Goal: Task Accomplishment & Management: Manage account settings

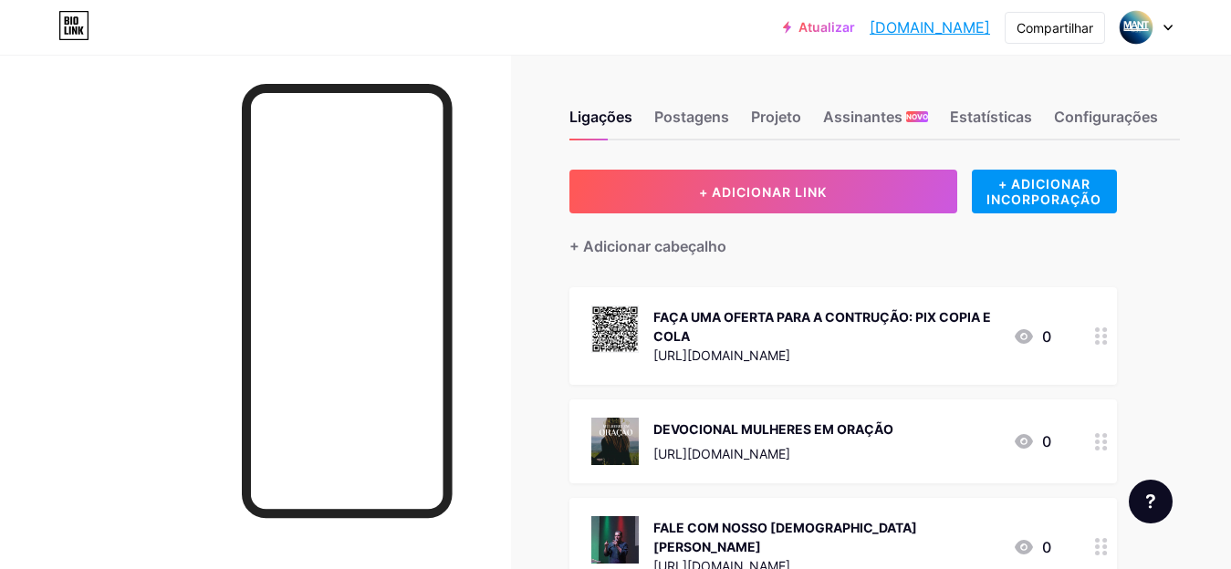
scroll to position [125, 0]
click at [692, 521] on font "FALE COM NOSSO [DEMOGRAPHIC_DATA] [PERSON_NAME]" at bounding box center [785, 537] width 264 height 35
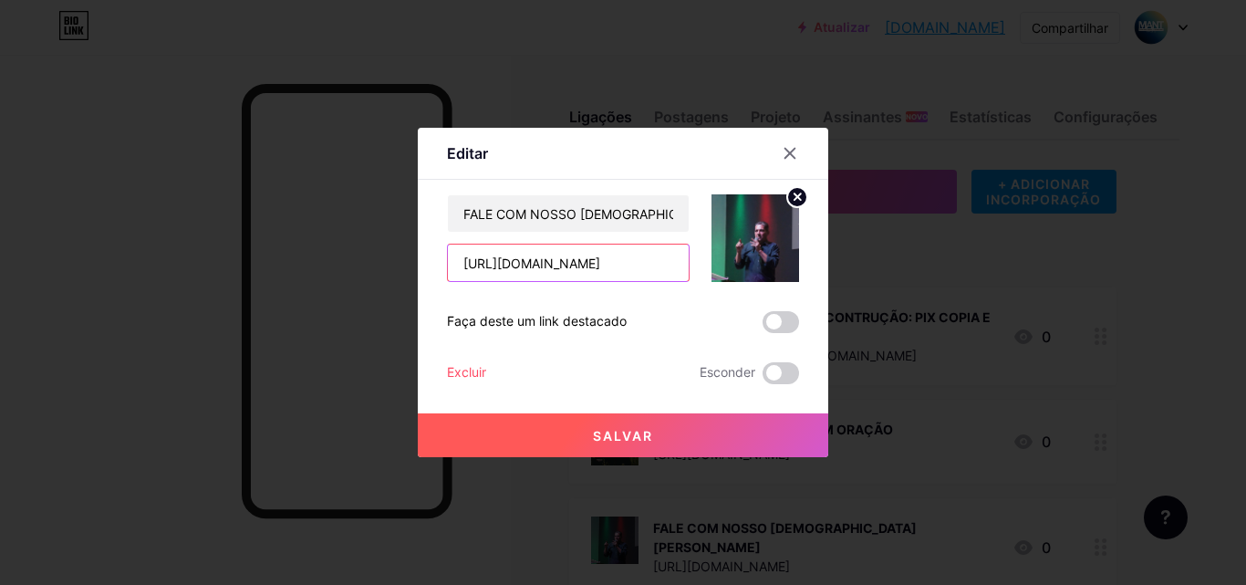
click at [599, 271] on input "[URL][DOMAIN_NAME]" at bounding box center [568, 262] width 241 height 36
click at [788, 148] on icon at bounding box center [790, 153] width 15 height 15
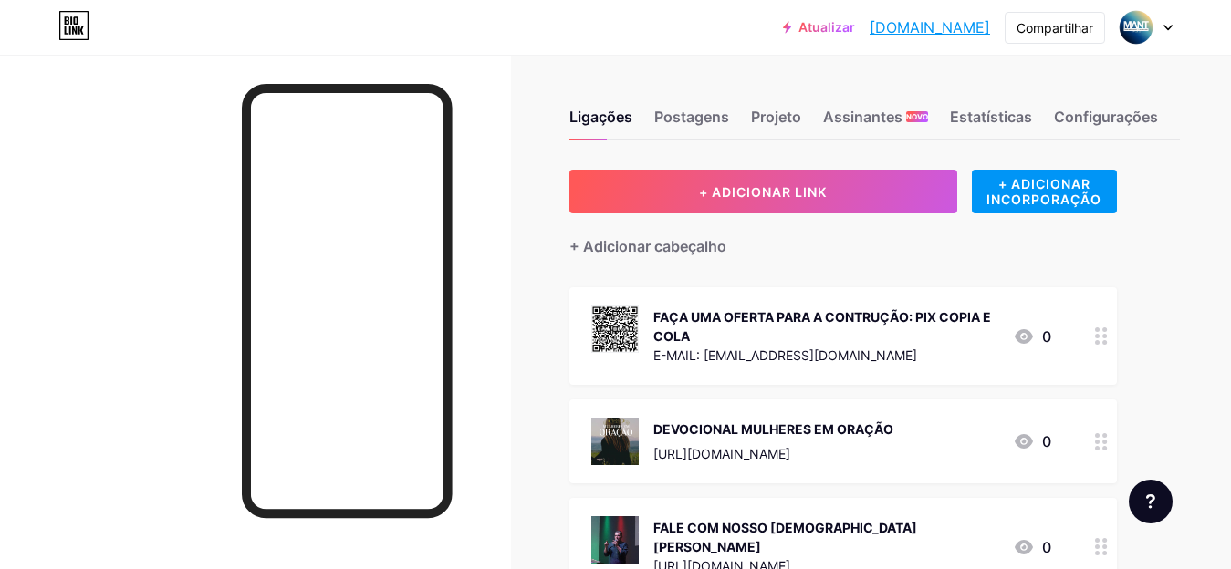
click at [983, 324] on div "FAÇA UMA OFERTA PARA A CONTRUÇÃO: PIX COPIA E COLA" at bounding box center [825, 326] width 345 height 38
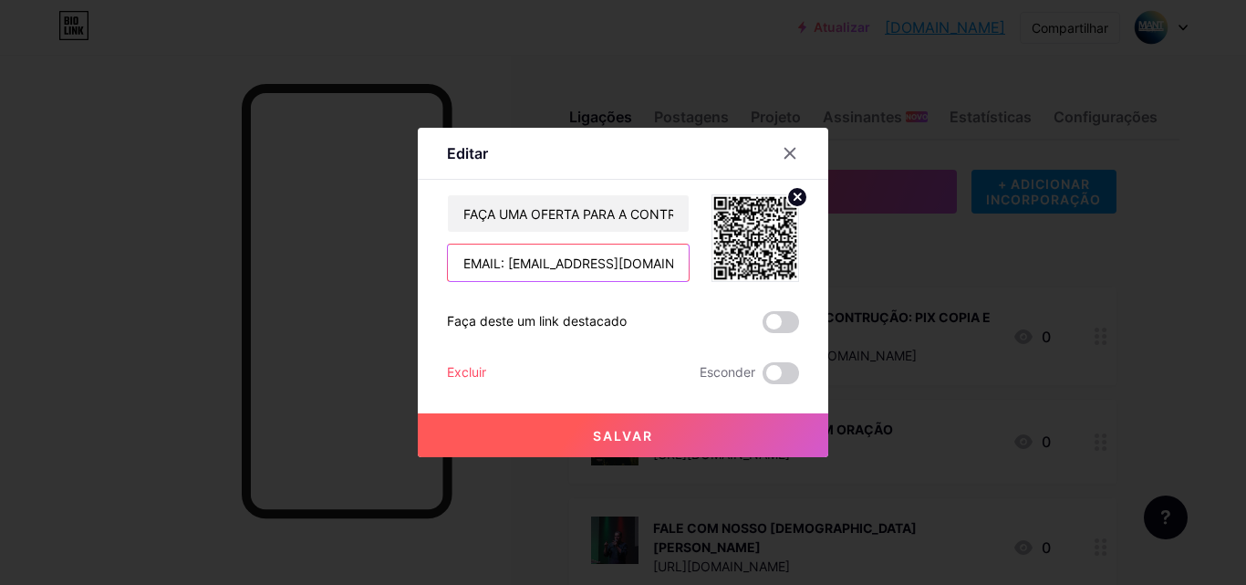
click at [614, 258] on input "EMAIL: [EMAIL_ADDRESS][DOMAIN_NAME]" at bounding box center [568, 262] width 241 height 36
click at [532, 256] on input "text" at bounding box center [568, 262] width 241 height 36
paste input "file:///C:/Users/Lucas/Downloads/landing-pix-anapolis.html"
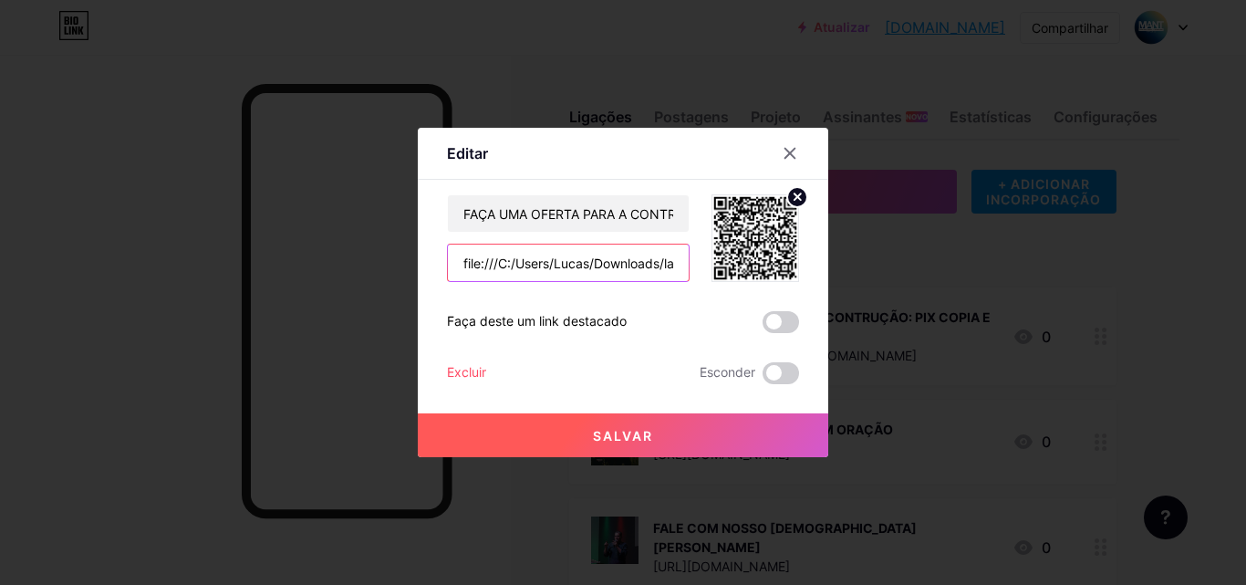
scroll to position [0, 147]
type input "file:///C:/Users/Lucas/Downloads/landing-pix-anapolis.html"
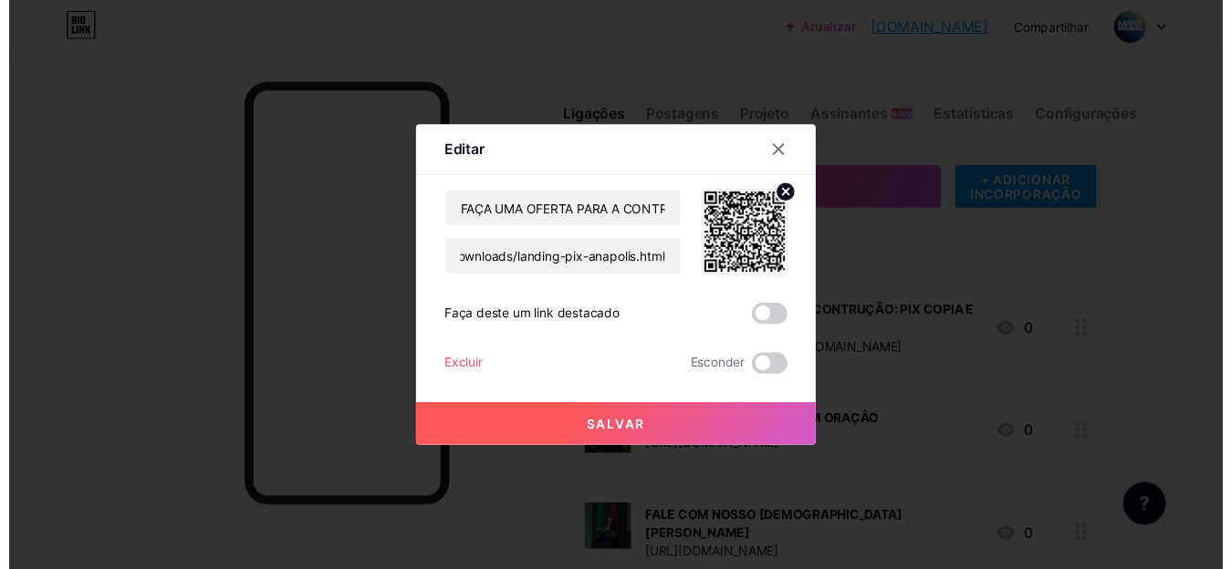
scroll to position [0, 0]
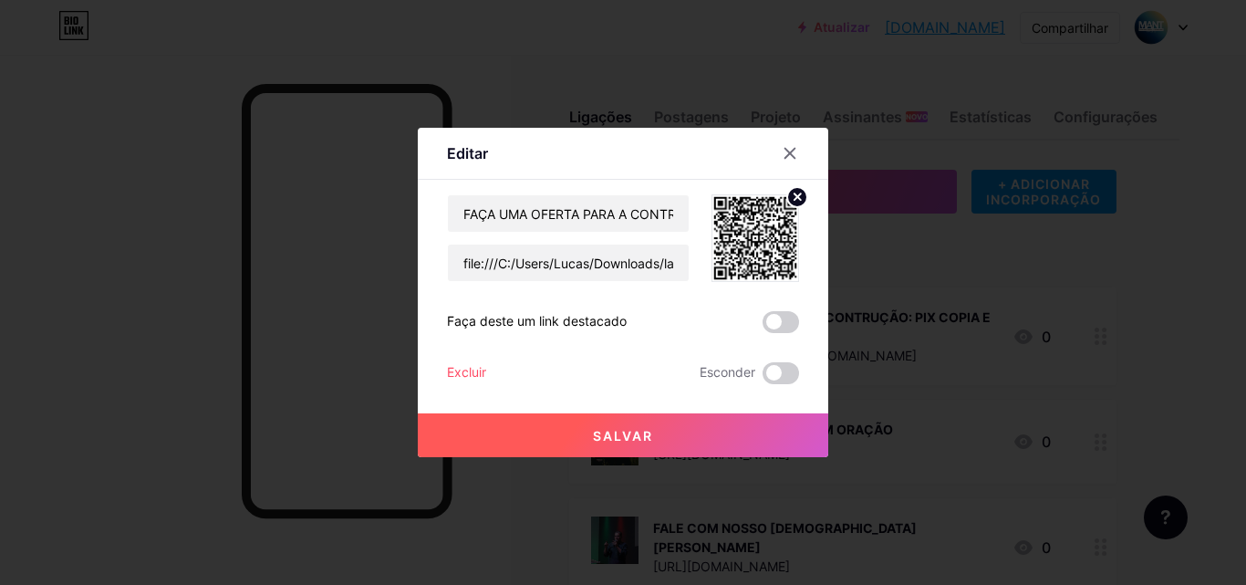
click at [690, 443] on button "Salvar" at bounding box center [623, 435] width 411 height 44
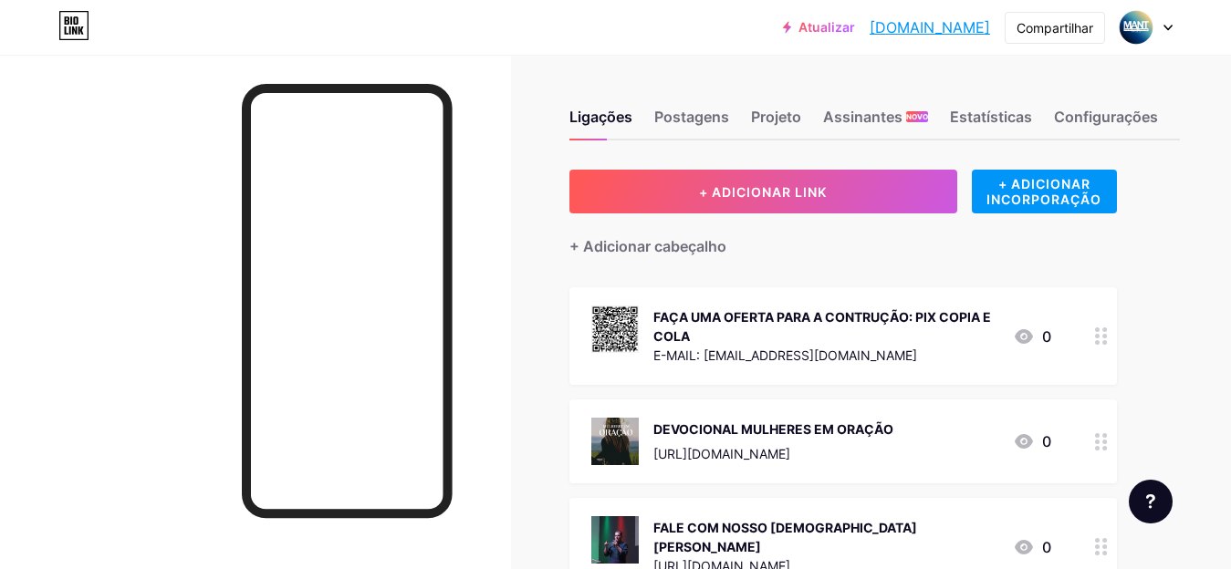
click at [512, 287] on div "Ligações Postagens Projeto Assinantes NOVO Estatísticas Configurações + ADICION…" at bounding box center [628, 528] width 1256 height 947
click at [743, 324] on div "FAÇA UMA OFERTA PARA A CONTRUÇÃO: PIX COPIA E COLA" at bounding box center [825, 326] width 345 height 38
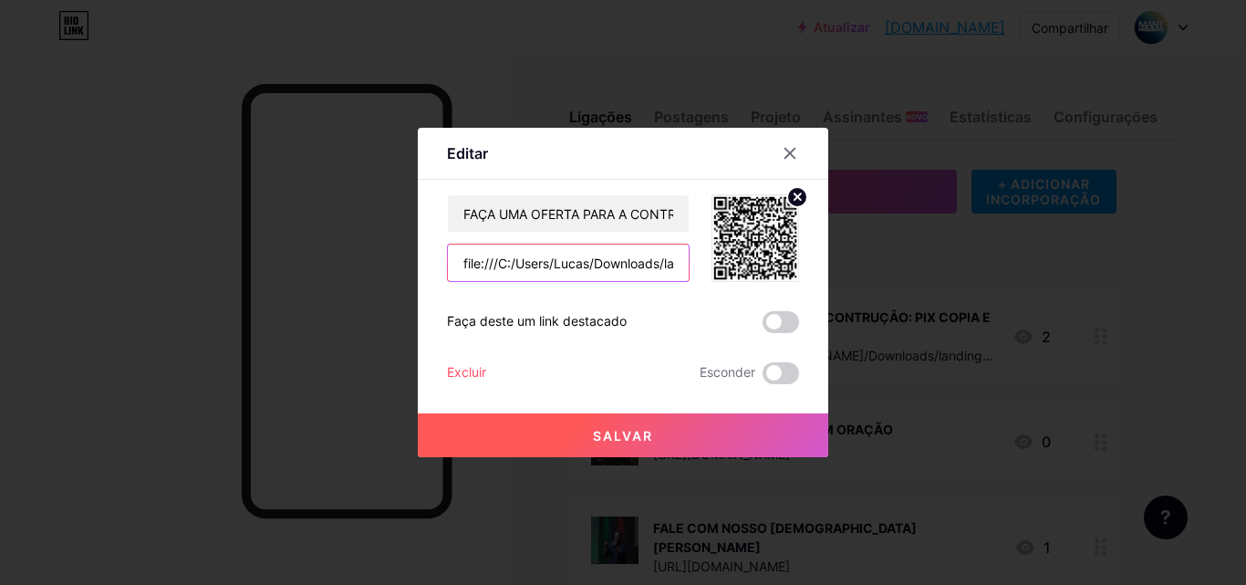
click at [641, 250] on input "file:///C:/Users/Lucas/Downloads/landing-pix-anapolis.html" at bounding box center [568, 262] width 241 height 36
paste input "minimal-img"
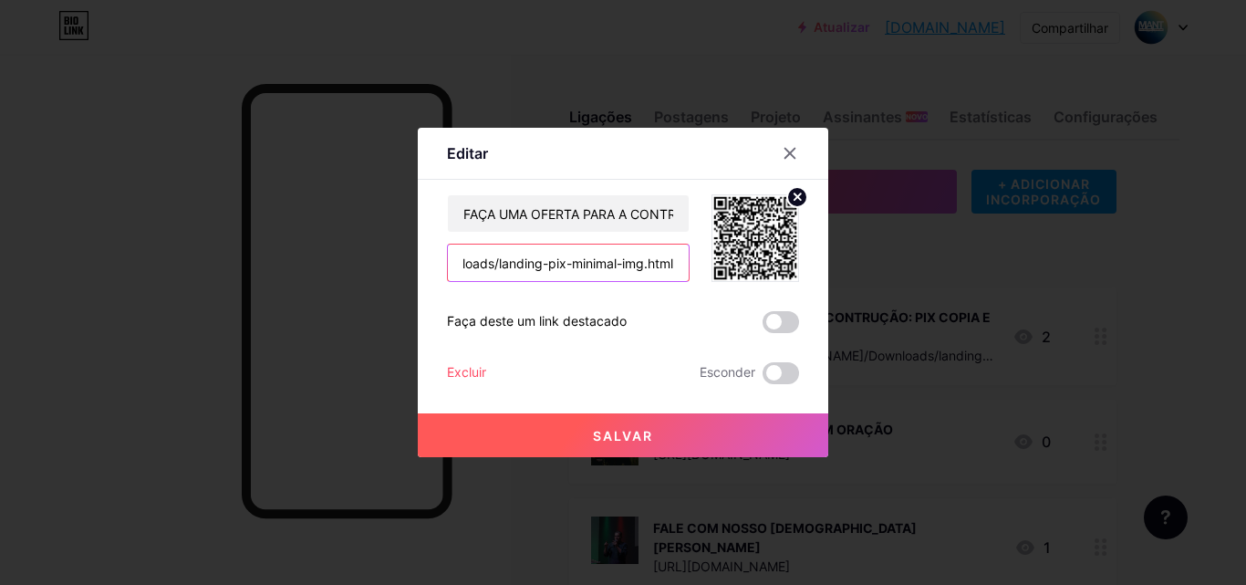
type input "file:///C:/Users/Lucas/Downloads/landing-pix-minimal-img.html"
click at [777, 349] on div "FAÇA UMA OFERTA PARA A CONTRUÇÃO: PIX COPIA E COLA file:///C:/Users/Lucas/Downl…" at bounding box center [623, 289] width 352 height 190
click at [777, 334] on div "FAÇA UMA OFERTA PARA A CONTRUÇÃO: PIX COPIA E COLA file:///C:/Users/Lucas/Downl…" at bounding box center [623, 289] width 352 height 190
click at [777, 328] on span at bounding box center [781, 322] width 36 height 22
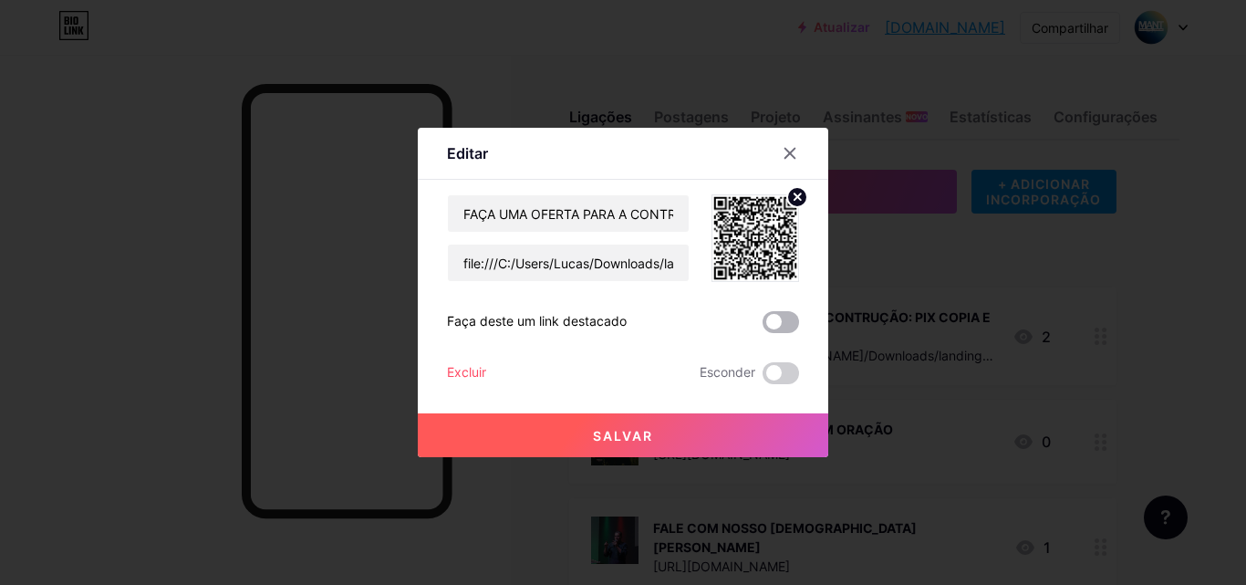
click at [763, 327] on input "checkbox" at bounding box center [763, 327] width 0 height 0
click at [667, 443] on button "Salvar" at bounding box center [623, 435] width 411 height 44
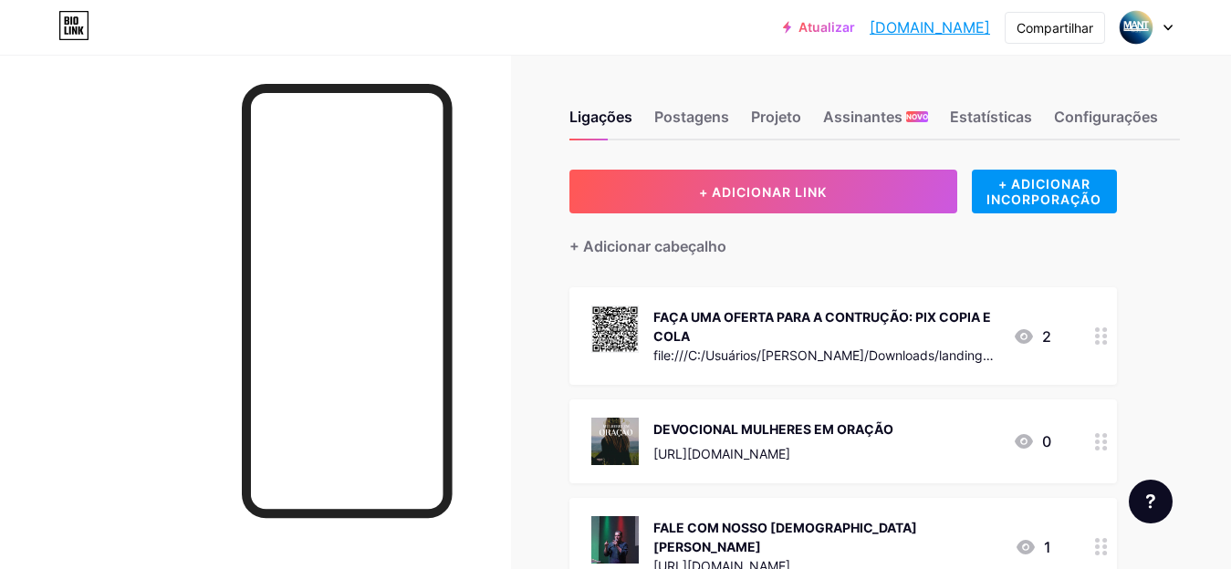
click at [833, 359] on font "file:///C:/Usuários/Lucas/Downloads/landing-pix-anapolis.html" at bounding box center [824, 365] width 343 height 35
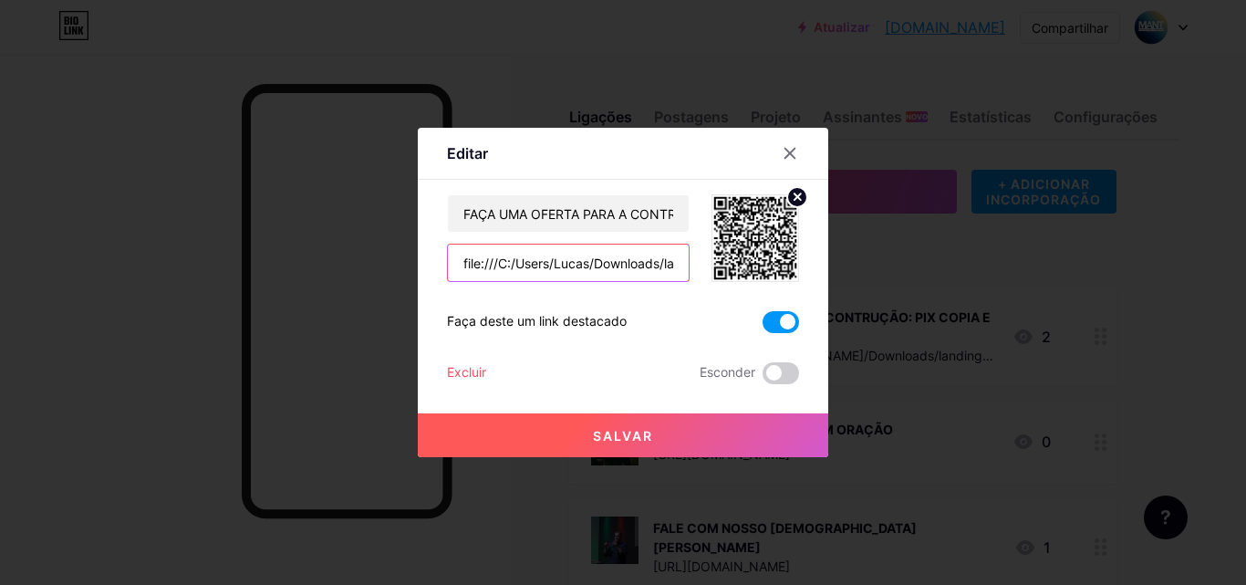
click at [591, 257] on input "file:///C:/Users/Lucas/Downloads/landing-pix-minimal-img.html" at bounding box center [568, 262] width 241 height 36
paste input "https://carrd.co/dashboard/1029175503457941/build"
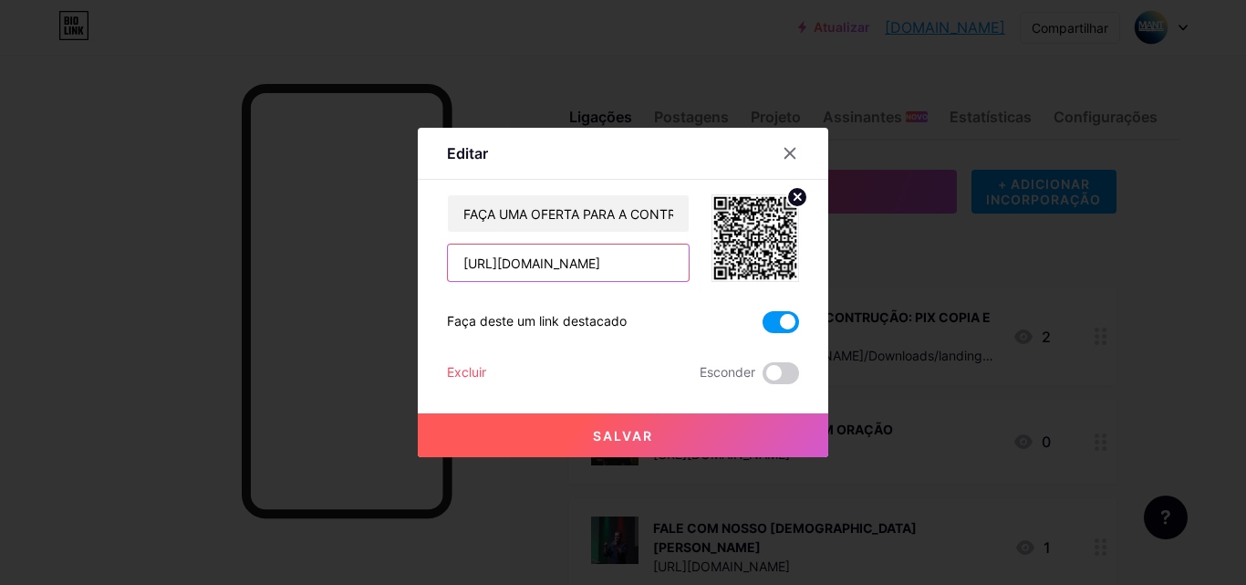
type input "https://carrd.co/dashboard/1029175503457941/build"
click at [650, 433] on button "Salvar" at bounding box center [623, 435] width 411 height 44
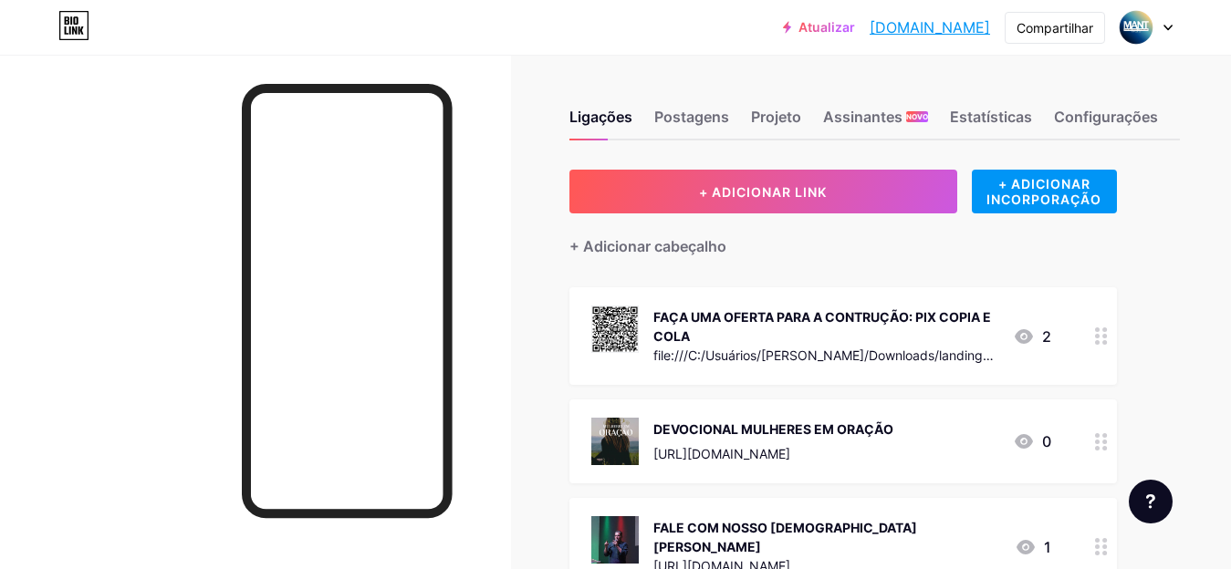
click at [791, 342] on div "FAÇA UMA OFERTA PARA A CONTRUÇÃO: PIX COPIA E COLA" at bounding box center [825, 326] width 345 height 38
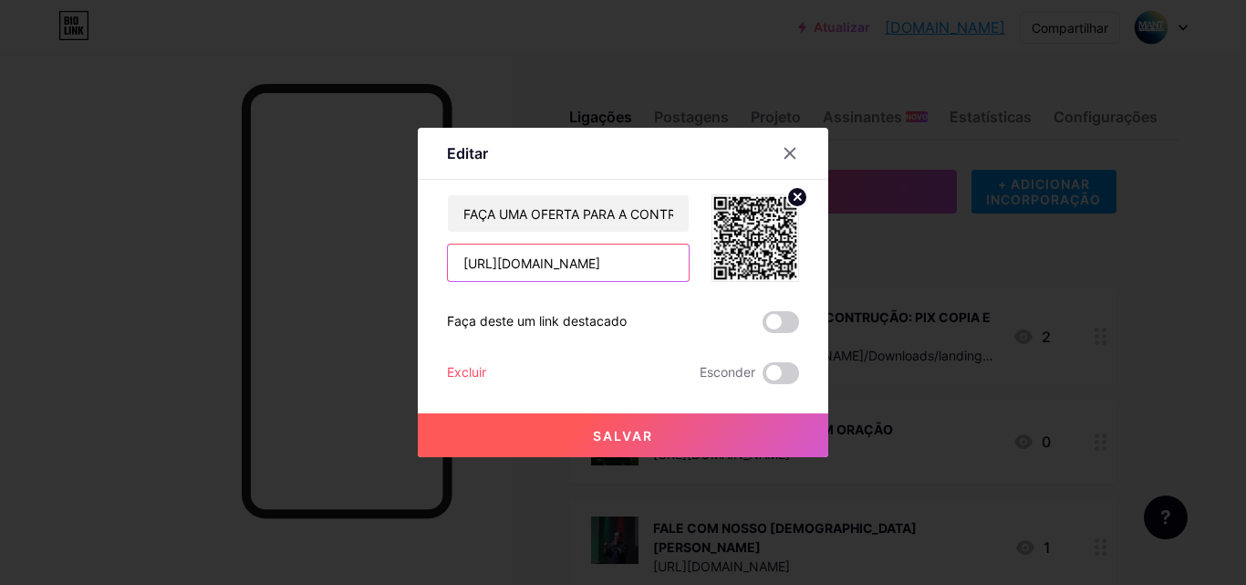
click at [630, 265] on input "https://carrd.co/dashboard/1029175503457941/build" at bounding box center [568, 262] width 241 height 36
click at [630, 265] on input "text" at bounding box center [568, 262] width 241 height 36
paste input "file:///C:/Users/Lucas/Downloads/landing-pix-minimal-img.html"
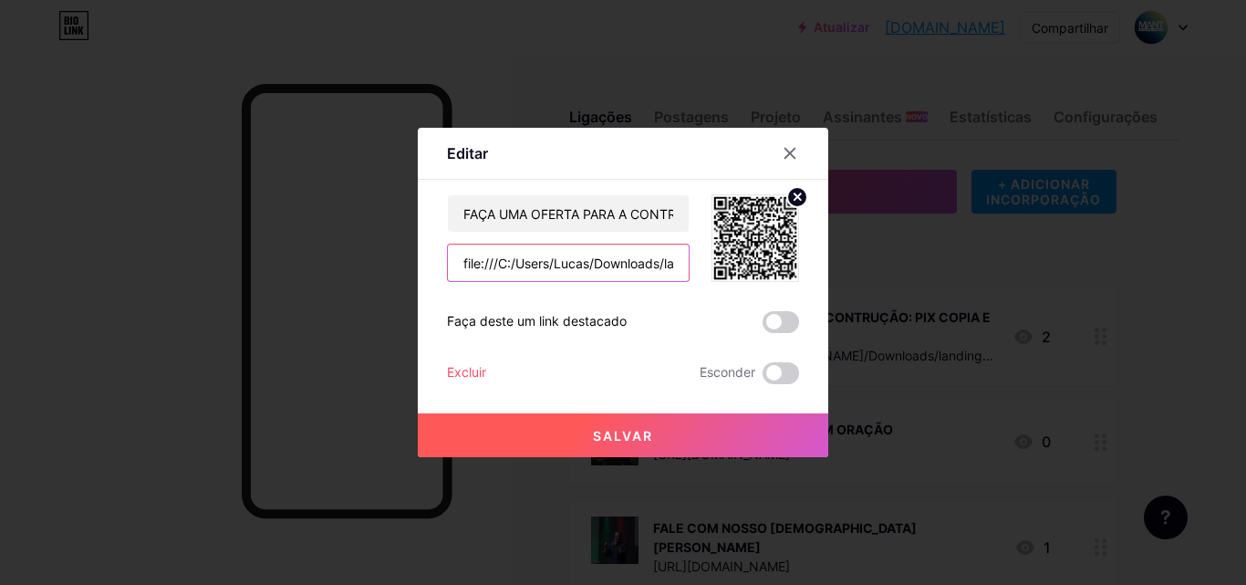
scroll to position [0, 171]
type input "file:///C:/Users/Lucas/Downloads/landing-pix-minimal-img.html"
click at [763, 320] on span at bounding box center [781, 322] width 36 height 22
click at [763, 327] on input "checkbox" at bounding box center [763, 327] width 0 height 0
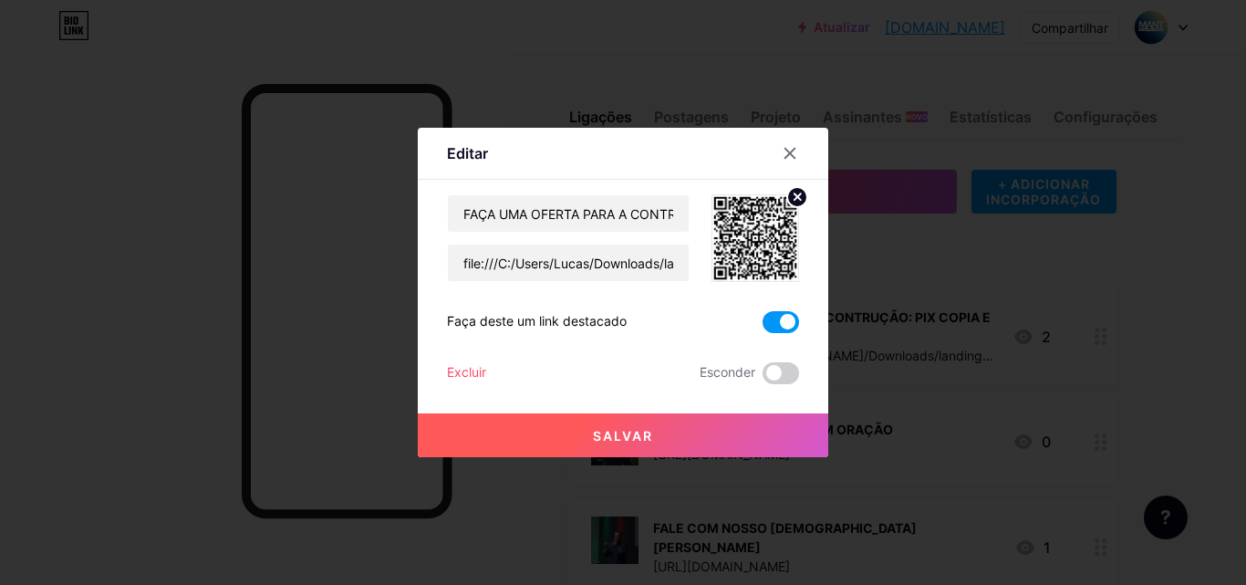
click at [655, 438] on button "Salvar" at bounding box center [623, 435] width 411 height 44
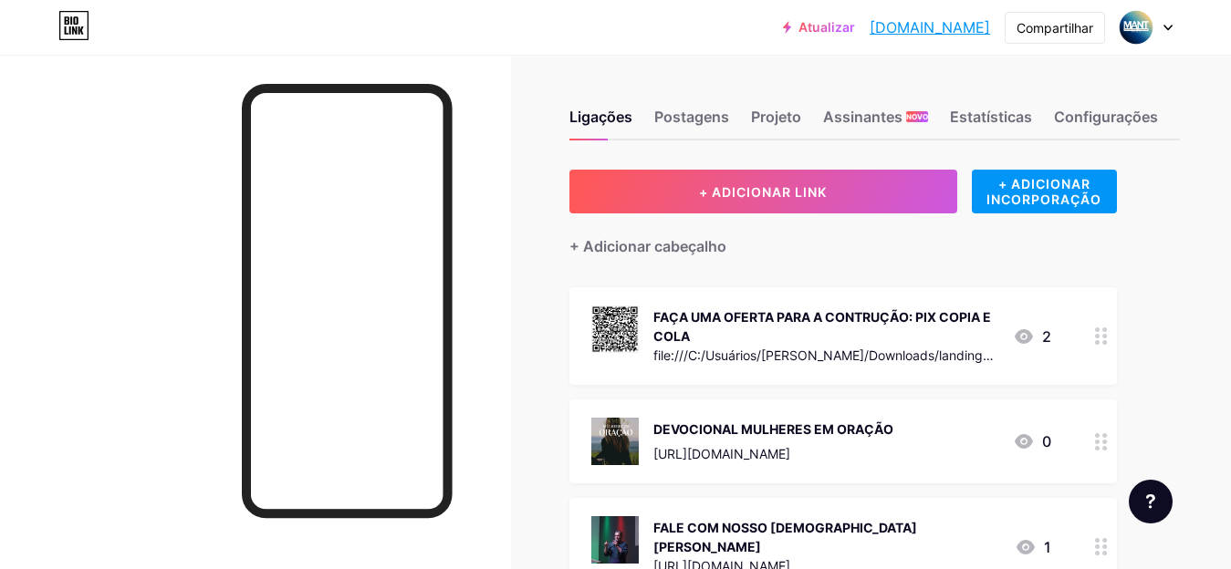
click at [798, 26] on font "Atualizar" at bounding box center [826, 27] width 57 height 16
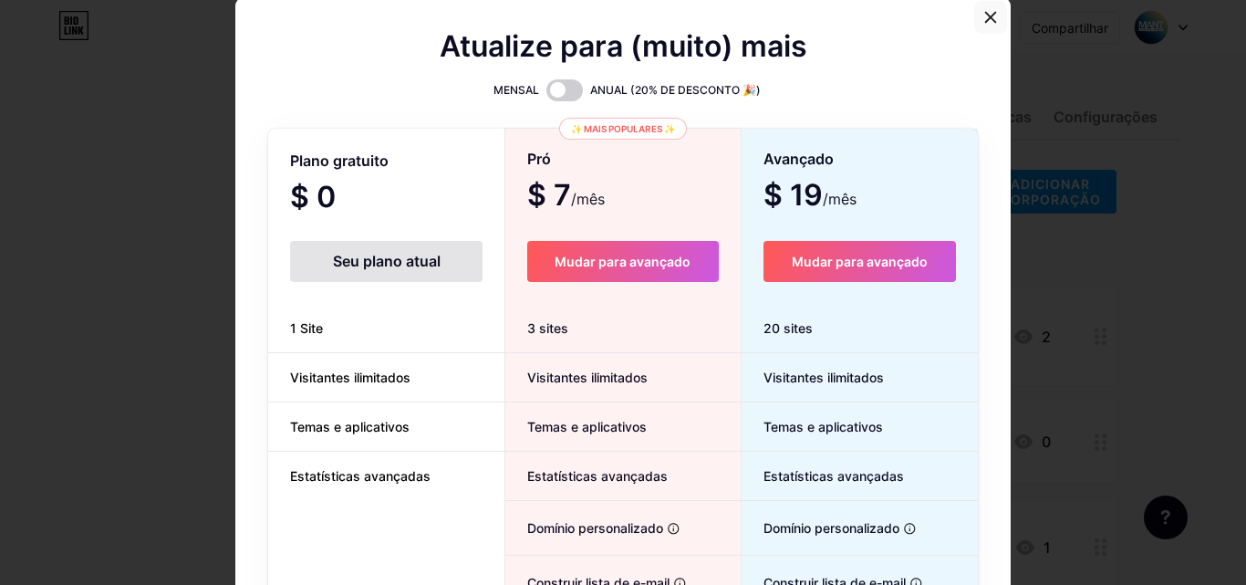
click at [983, 20] on icon at bounding box center [990, 17] width 15 height 15
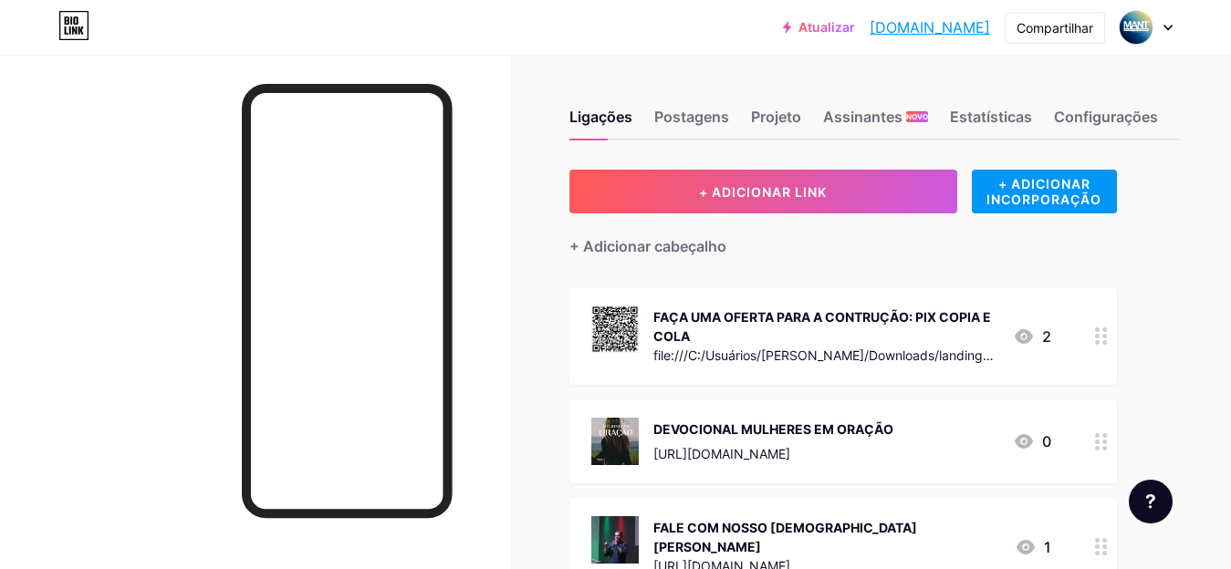
click at [528, 102] on div "Ligações Postagens Projeto Assinantes NOVO Estatísticas Configurações + ADICION…" at bounding box center [628, 528] width 1256 height 947
click at [702, 313] on font "FAÇA UMA OFERTA PARA A CONTRUÇÃO: PIX COPIA E COLA" at bounding box center [822, 326] width 338 height 35
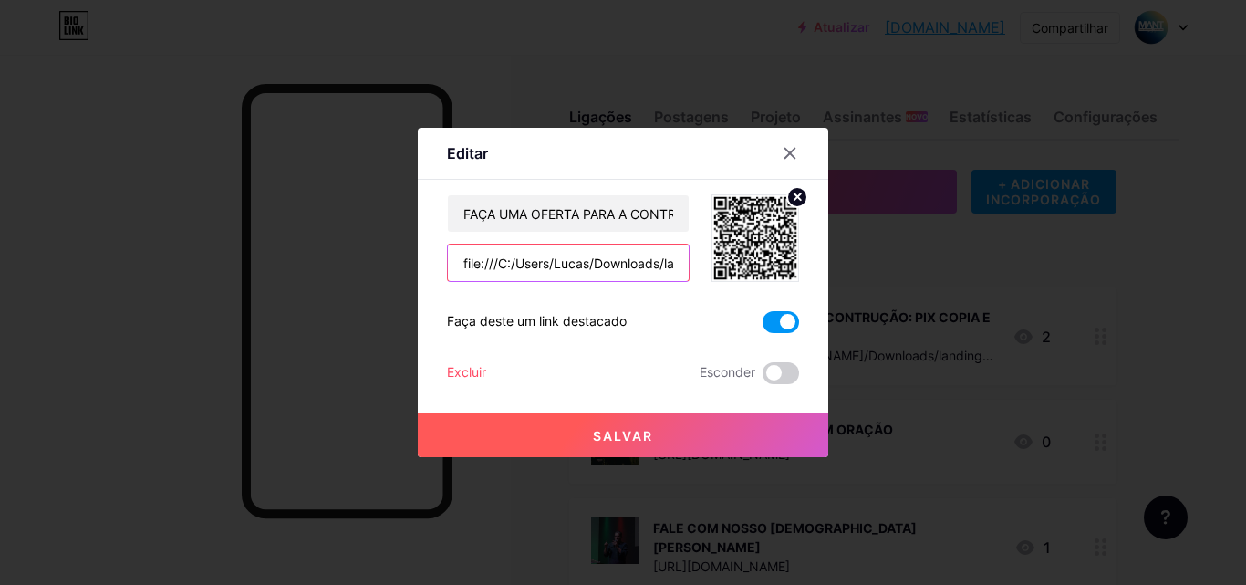
click at [601, 267] on input "file:///C:/Users/Lucas/Downloads/landing-pix-minimal-img.html" at bounding box center [568, 262] width 241 height 36
paste input "pix-oferta-responsivo"
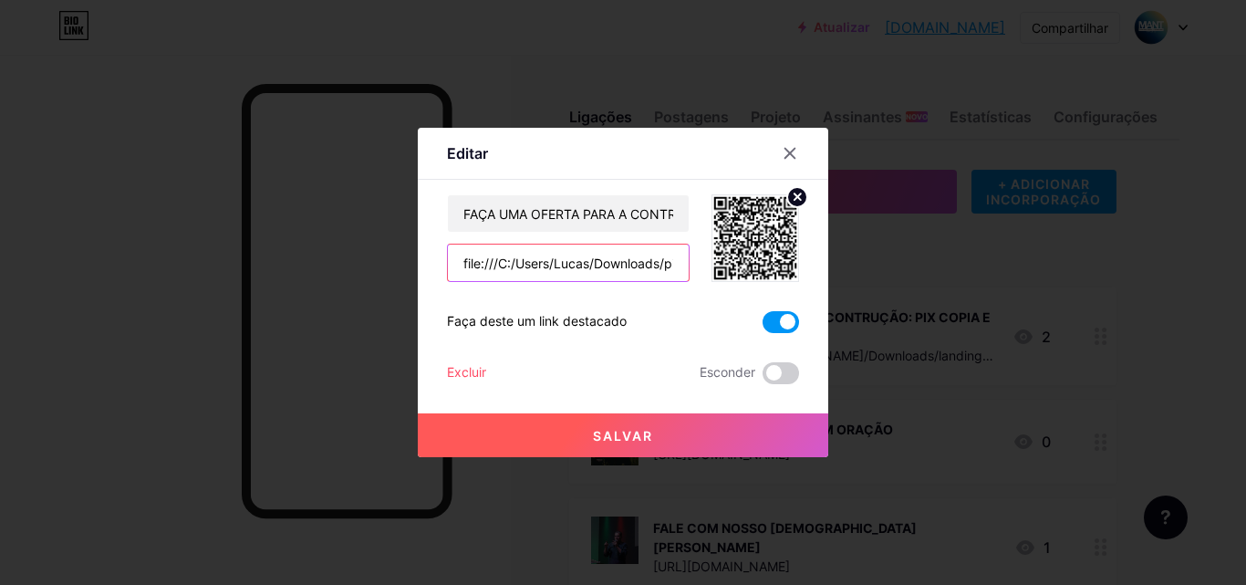
scroll to position [0, 155]
type input "file:///C:/Users/Lucas/Downloads/pix-oferta-responsivo.html"
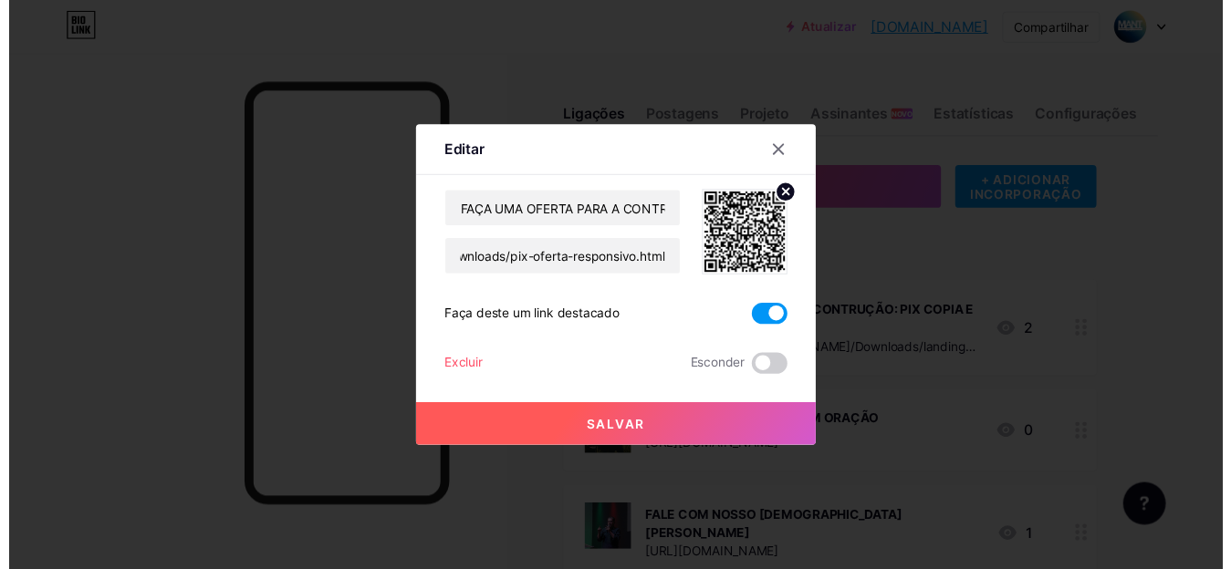
scroll to position [0, 0]
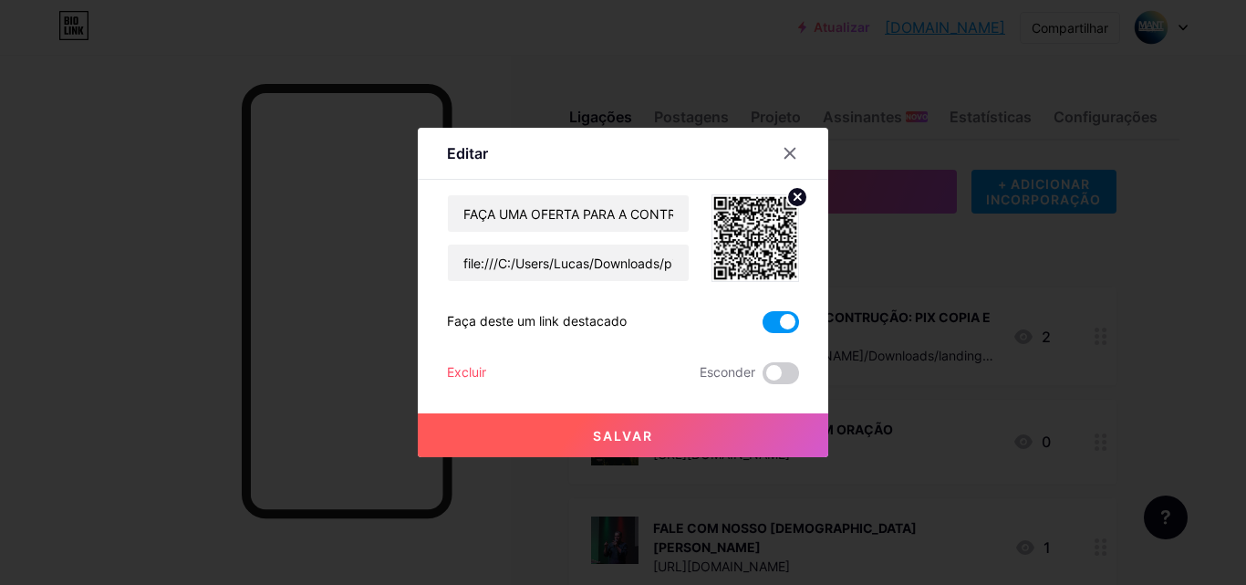
click at [670, 444] on button "Salvar" at bounding box center [623, 435] width 411 height 44
